Goal: Find specific page/section: Find specific page/section

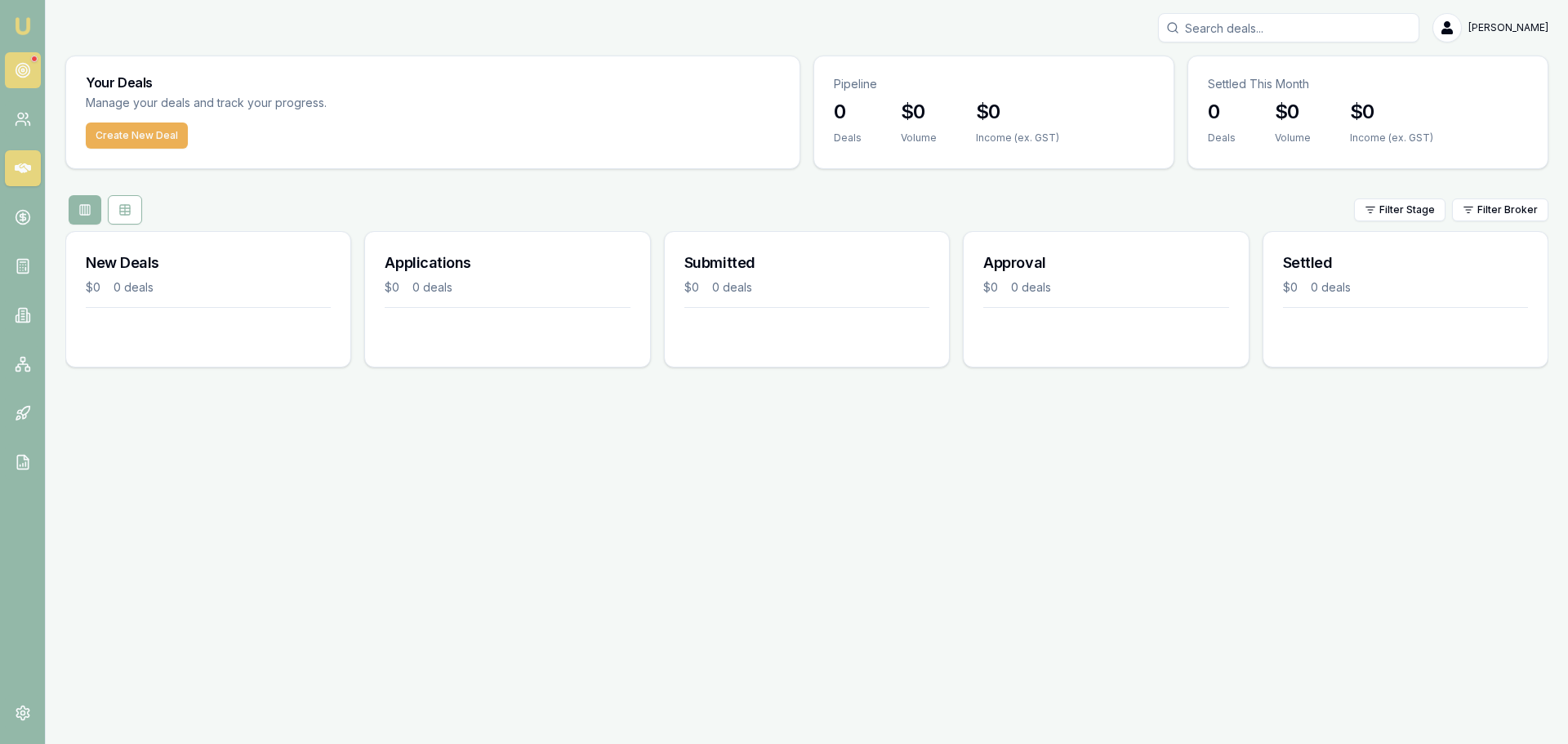
click at [36, 70] on link at bounding box center [23, 70] width 36 height 36
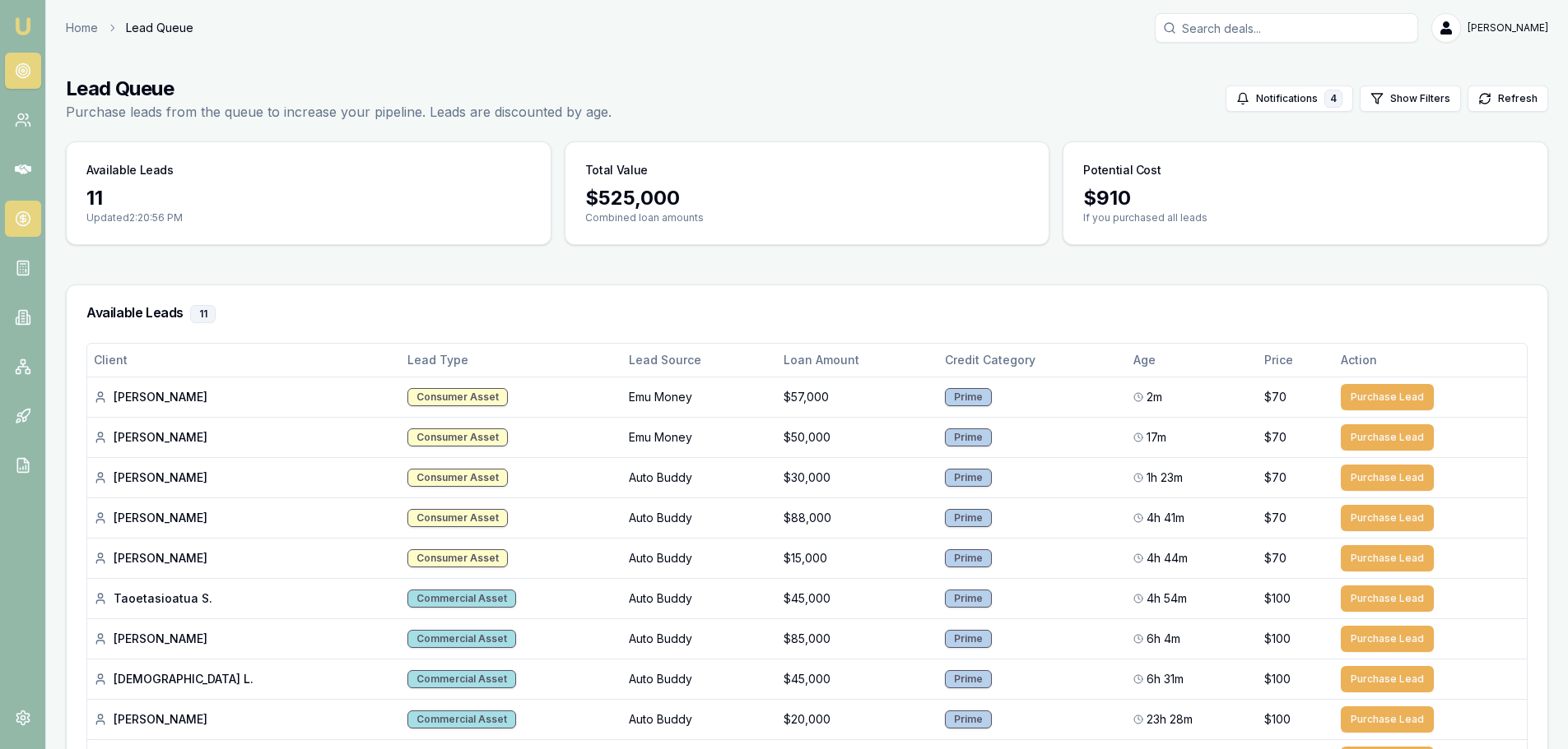
click at [21, 217] on icon at bounding box center [23, 220] width 6 height 6
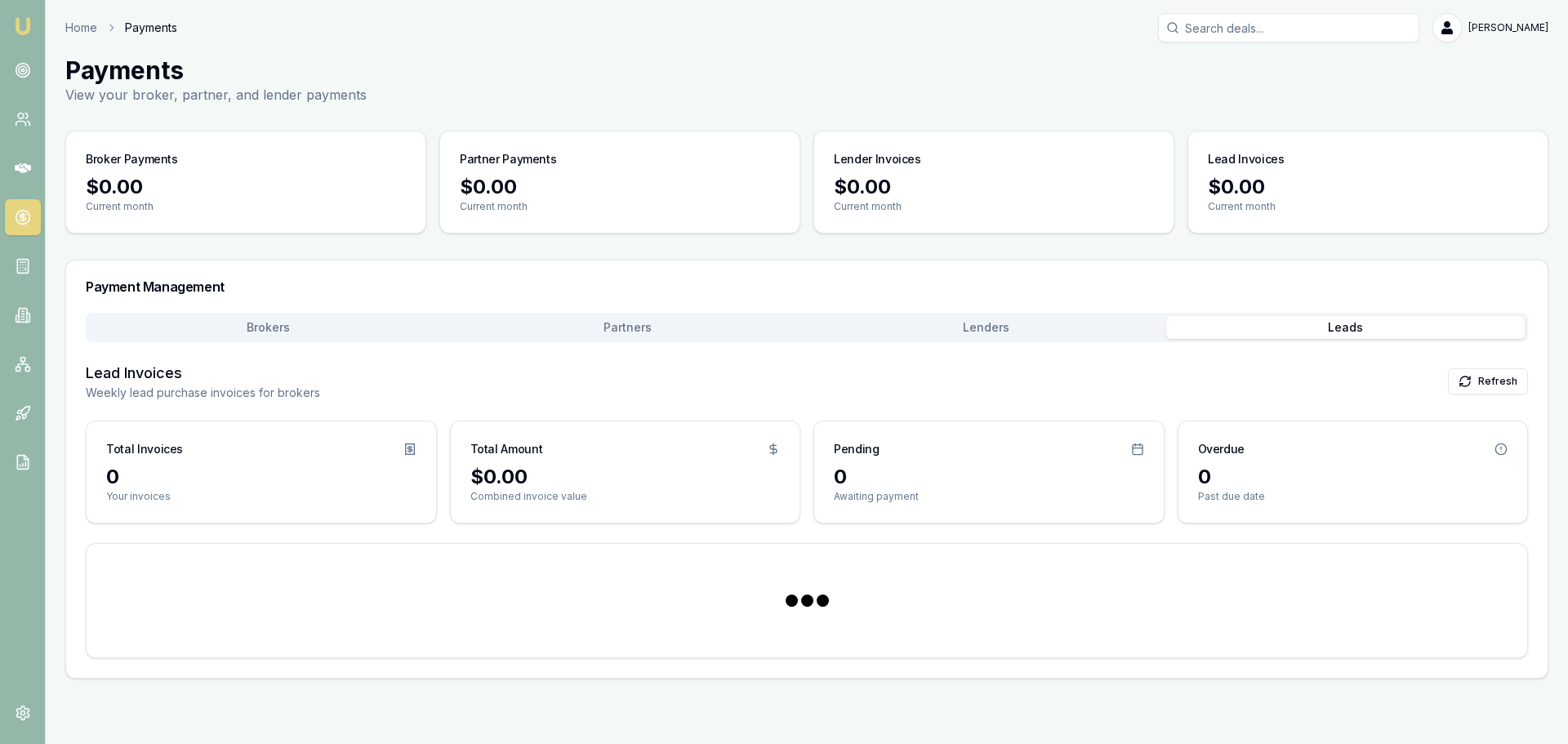
click at [1327, 322] on button "Leads" at bounding box center [1346, 327] width 360 height 23
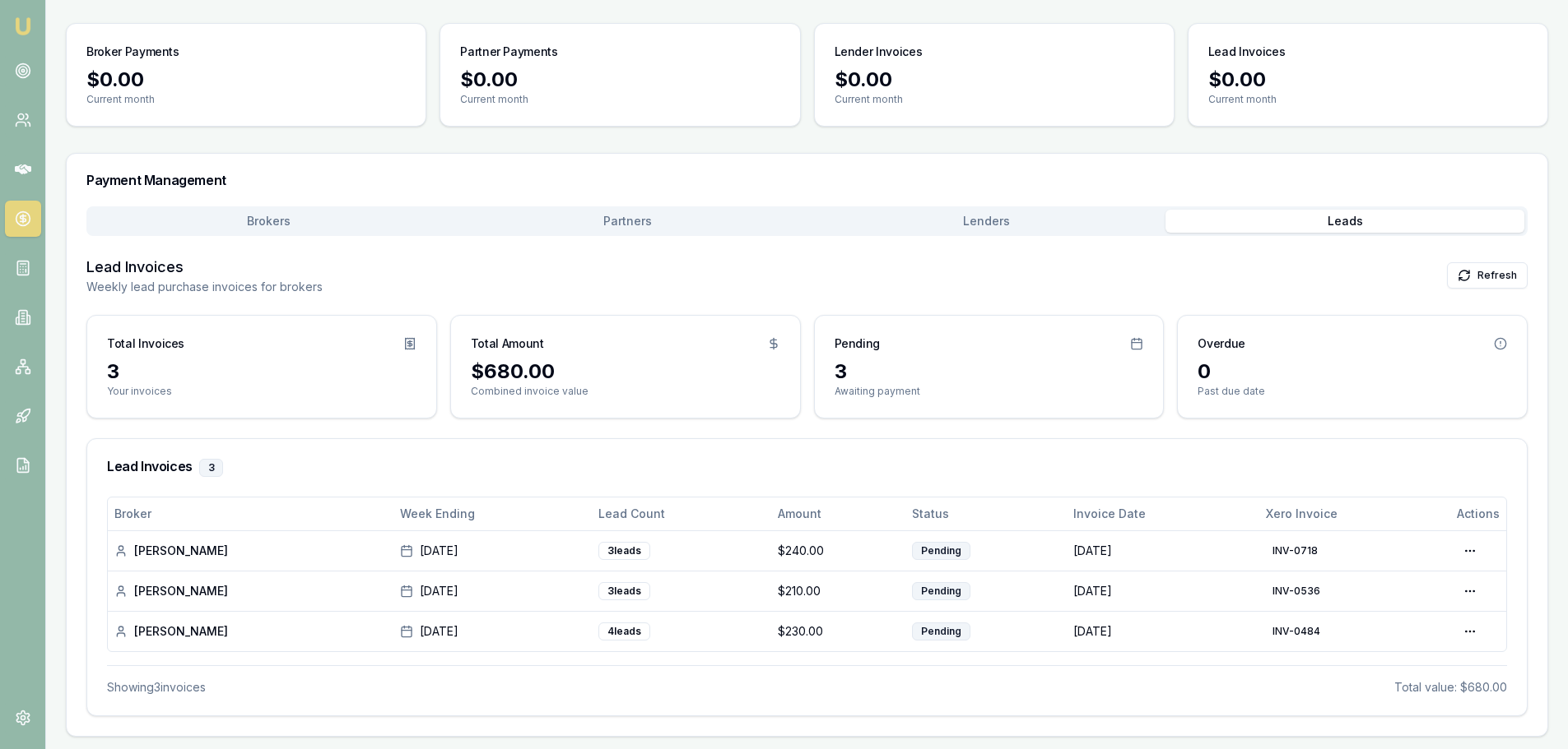
scroll to position [110, 0]
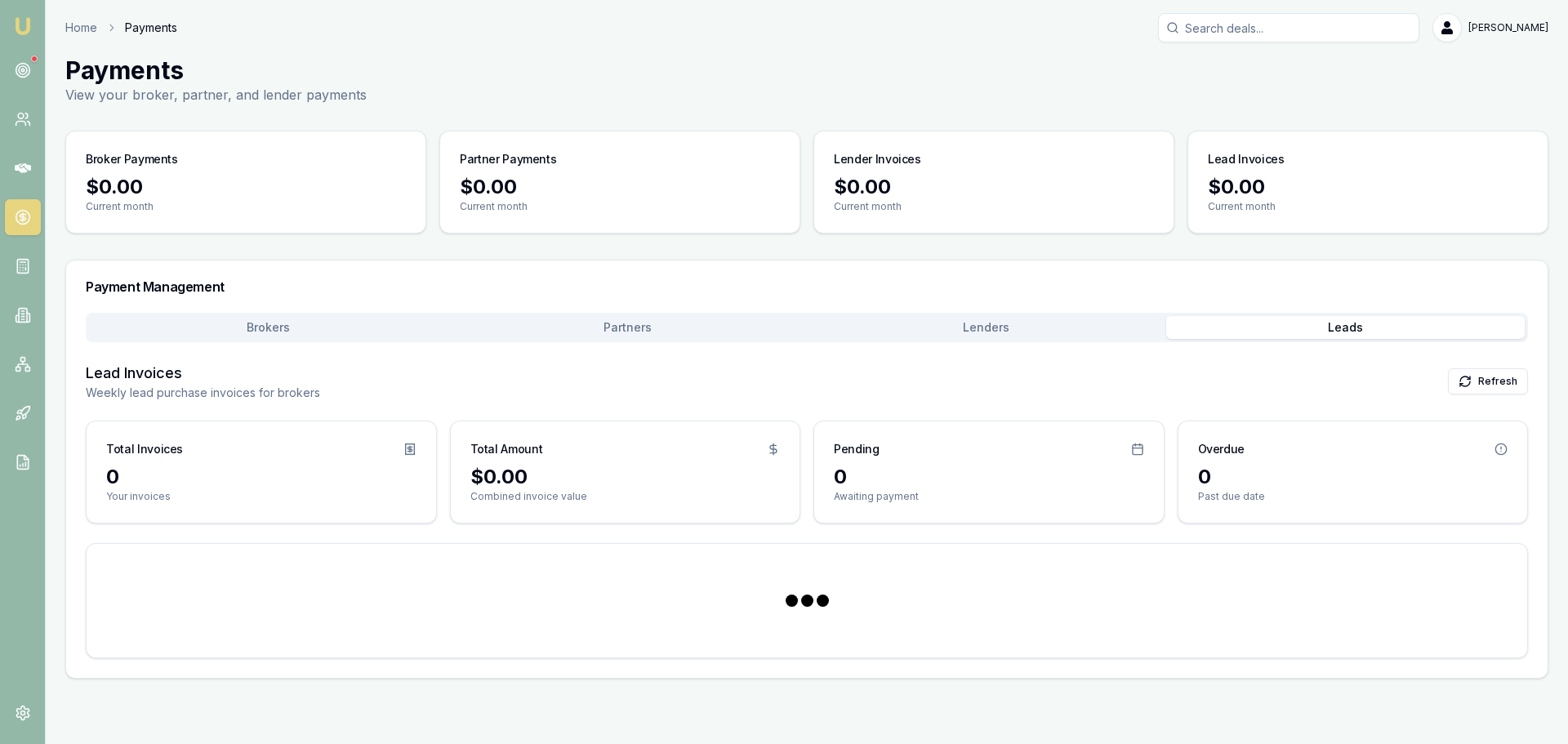
click at [1377, 327] on button "Leads" at bounding box center [1346, 327] width 360 height 23
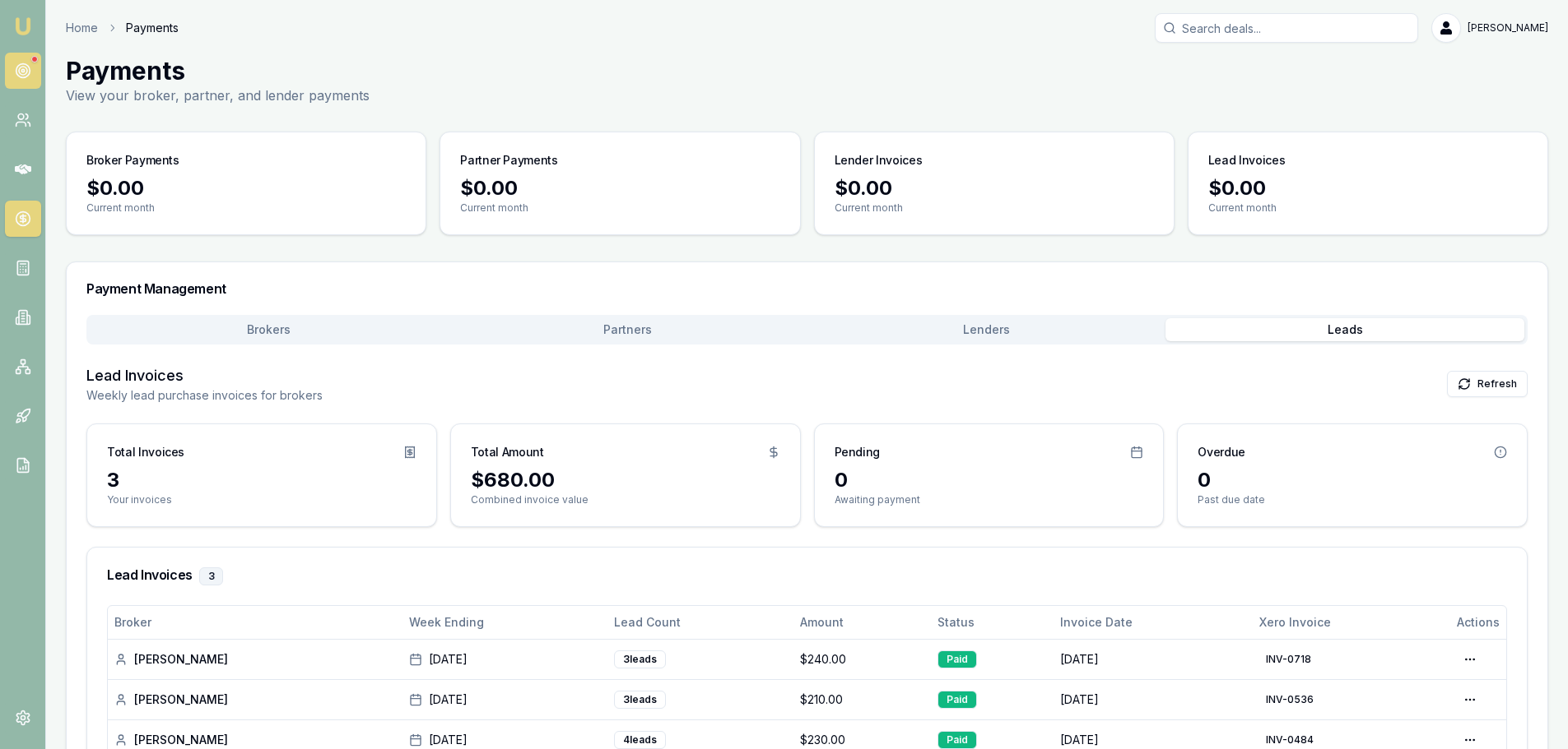
click at [21, 73] on icon at bounding box center [23, 70] width 17 height 17
